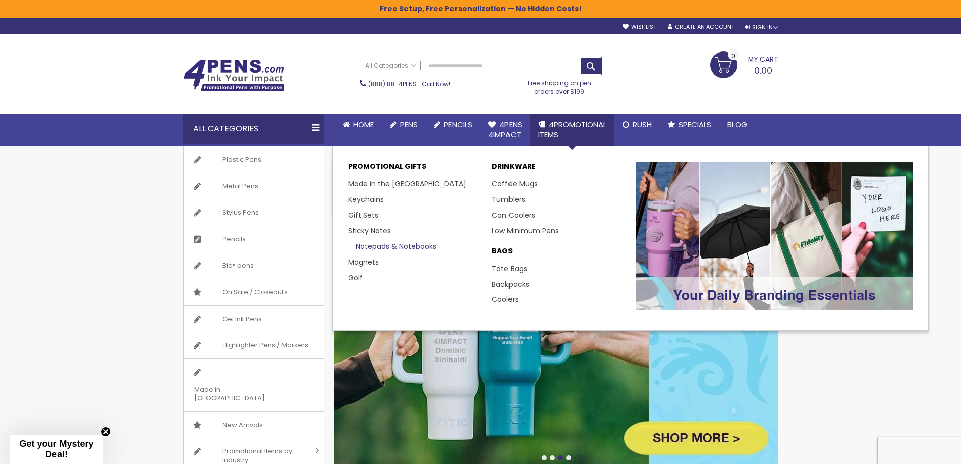
click at [377, 245] on link "Notepads & Notebooks" at bounding box center [392, 246] width 88 height 10
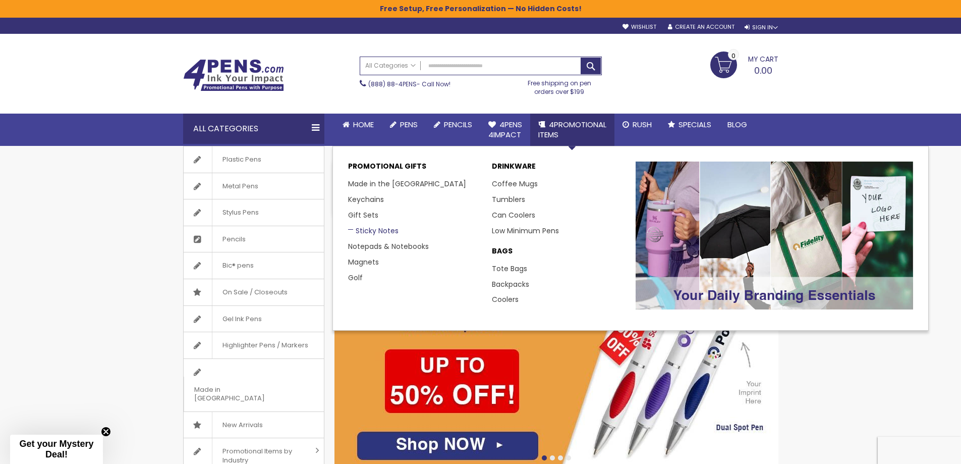
click at [377, 229] on link "Sticky Notes" at bounding box center [373, 231] width 50 height 10
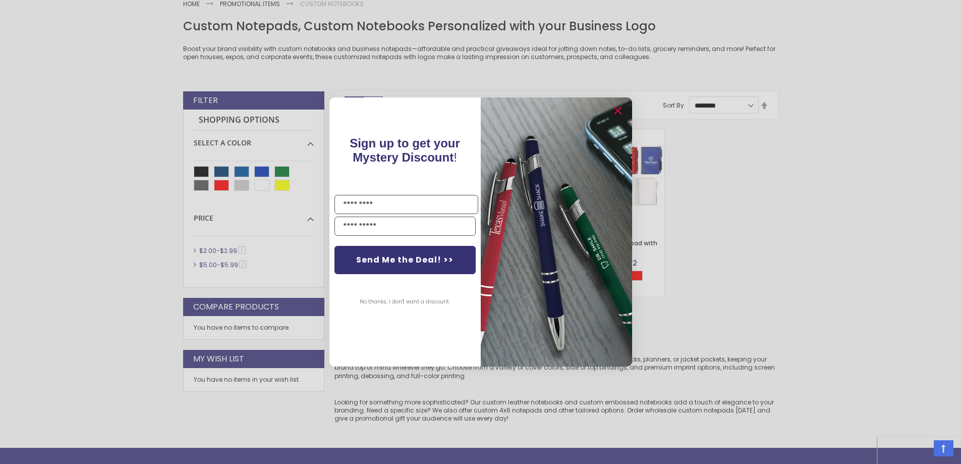
scroll to position [101, 0]
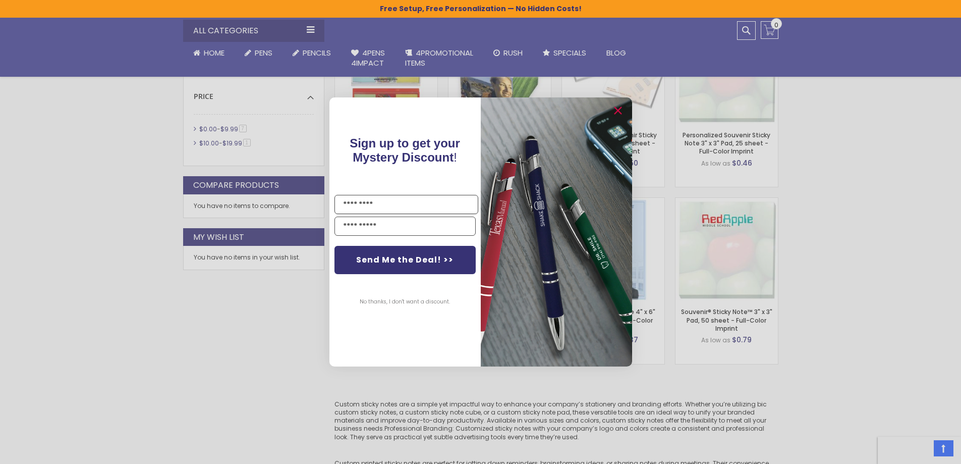
scroll to position [252, 0]
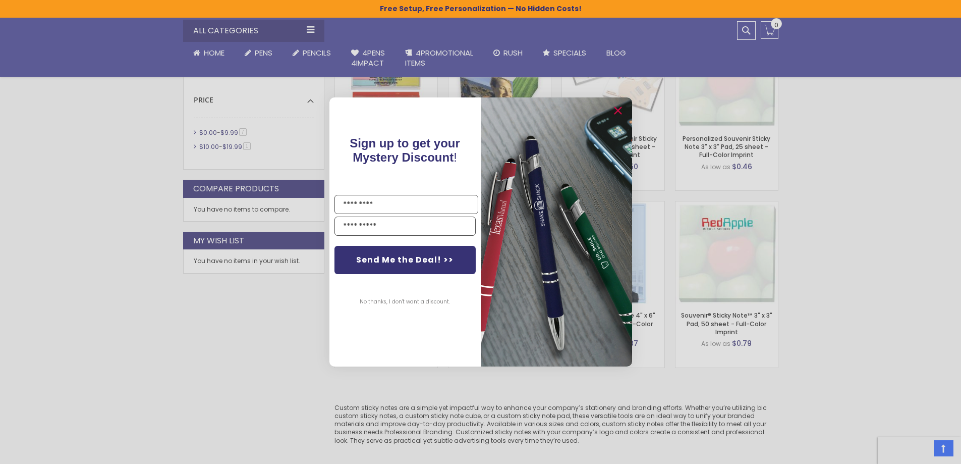
click at [265, 379] on div "Close dialog Sign up to get your Mystery Discount ! Name Send Me the Deal! >> N…" at bounding box center [480, 232] width 961 height 464
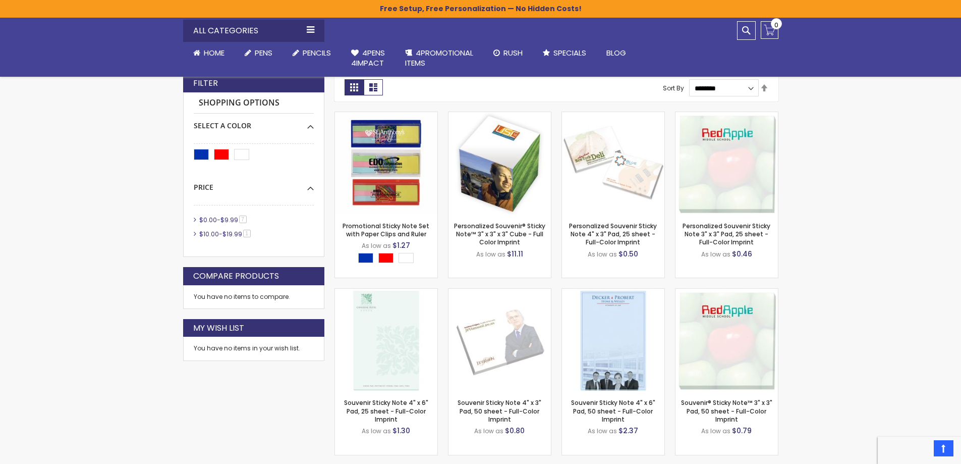
scroll to position [151, 0]
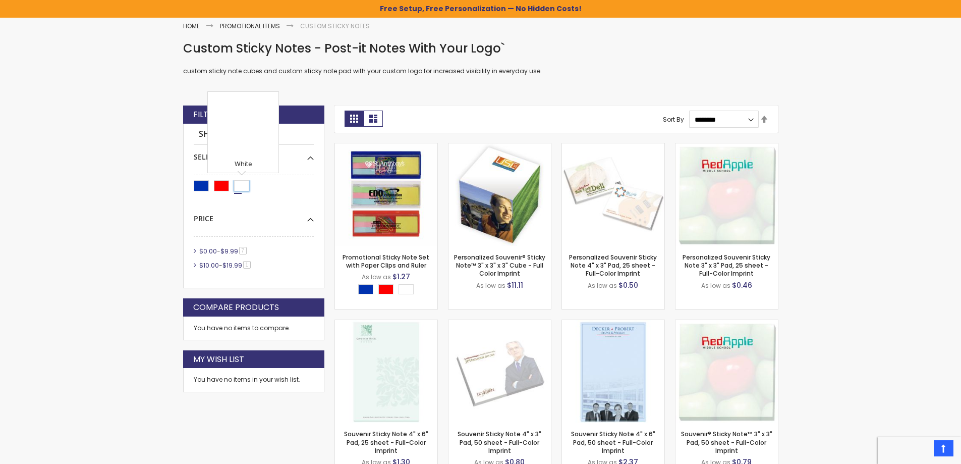
click at [237, 184] on div "White" at bounding box center [241, 185] width 15 height 11
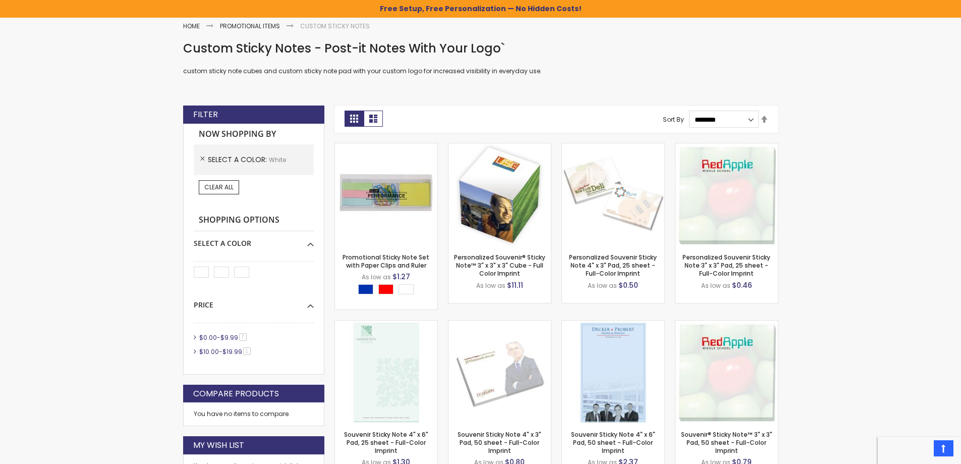
click at [197, 336] on link "$0.00 - $9.99 7 item" at bounding box center [223, 337] width 53 height 9
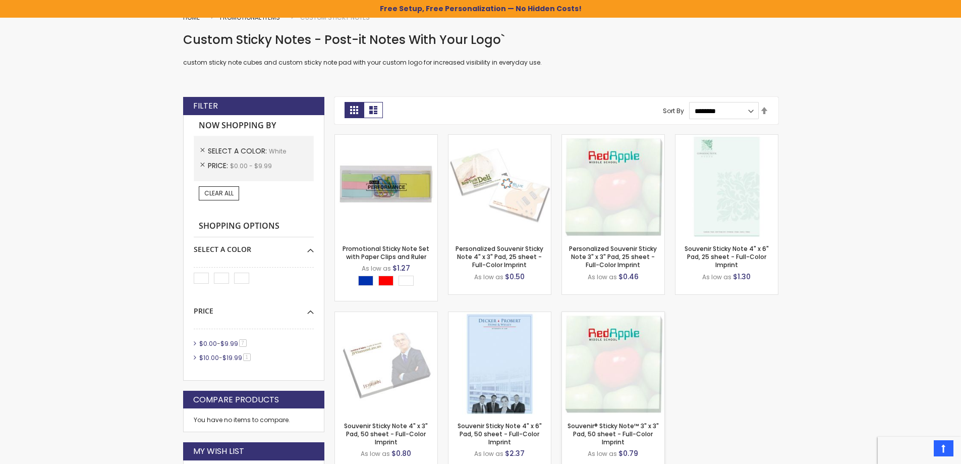
scroll to position [151, 0]
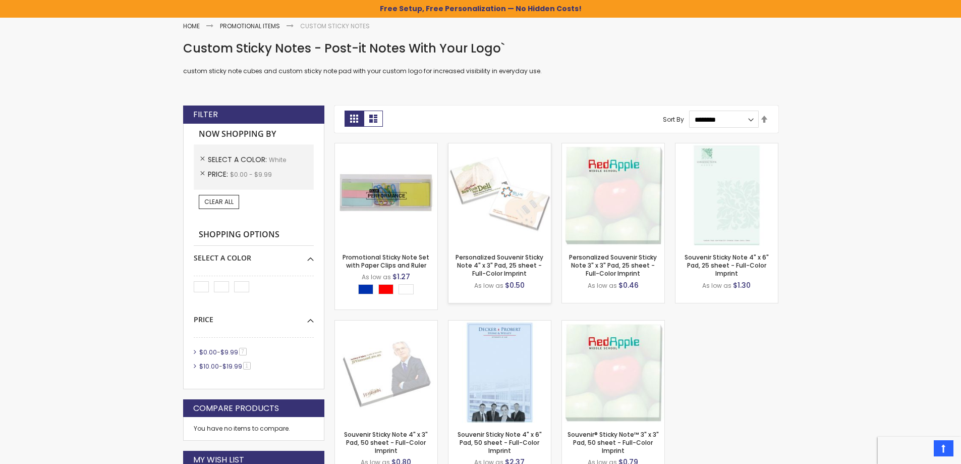
click at [510, 241] on img at bounding box center [499, 194] width 102 height 102
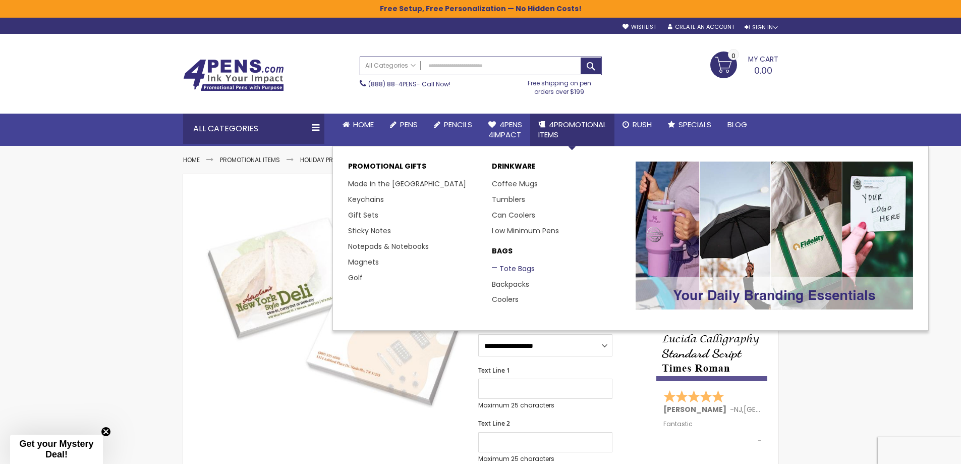
click at [510, 269] on link "Tote Bags" at bounding box center [513, 268] width 43 height 10
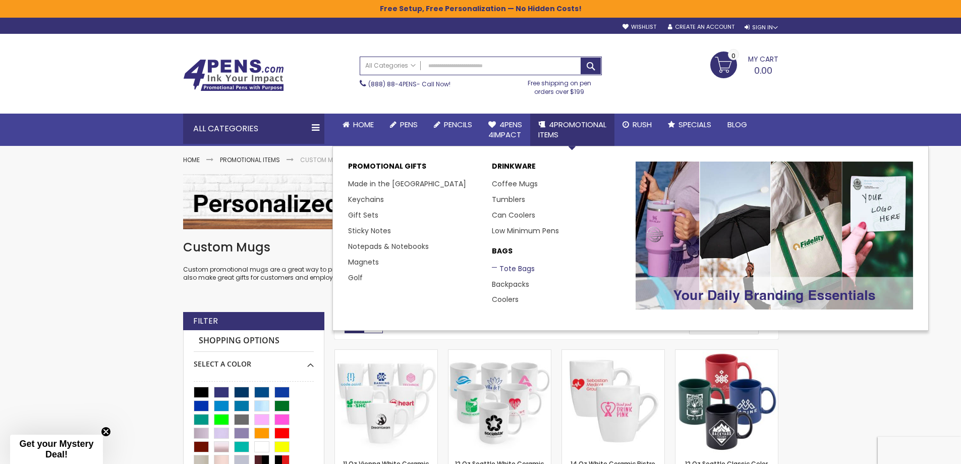
click at [505, 266] on link "Tote Bags" at bounding box center [513, 268] width 43 height 10
click at [363, 261] on link "Magnets" at bounding box center [367, 262] width 38 height 10
